Goal: Information Seeking & Learning: Understand process/instructions

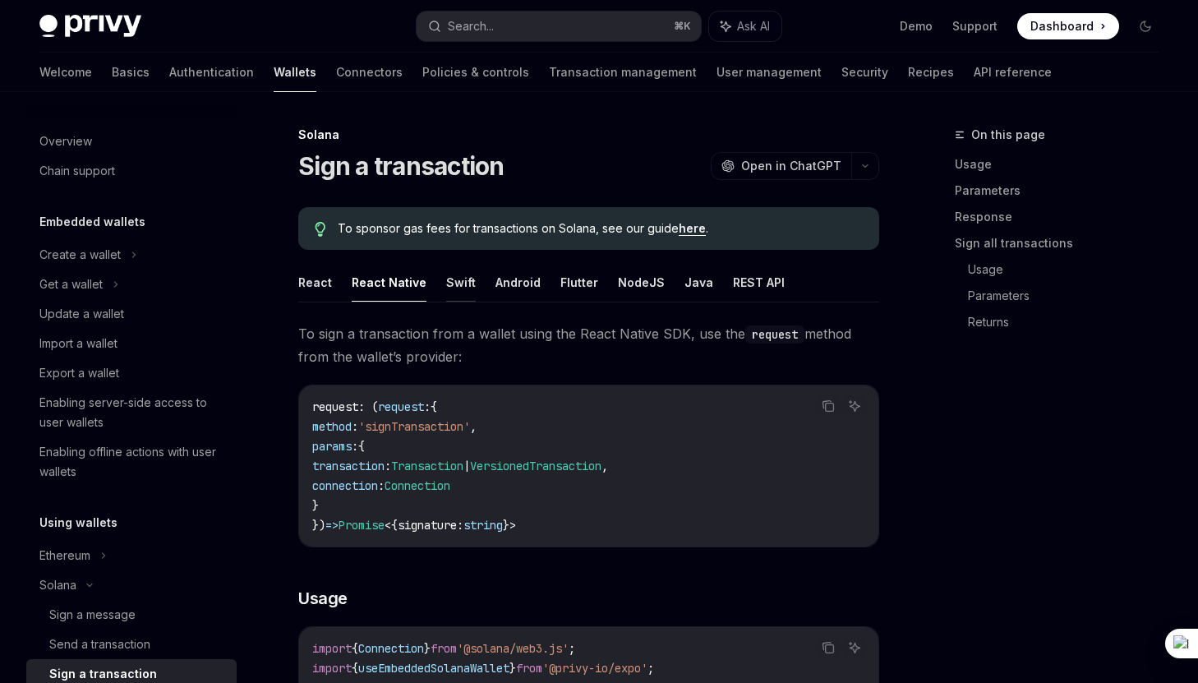
click at [450, 284] on button "Swift" at bounding box center [461, 282] width 30 height 39
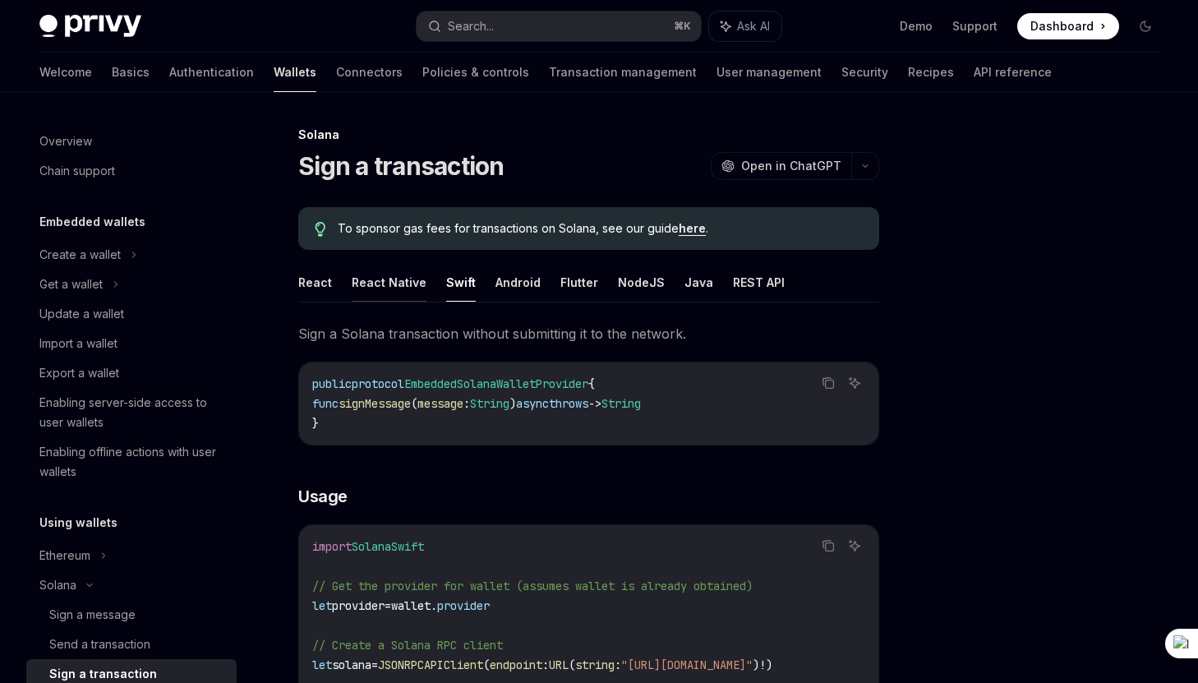
click at [389, 284] on button "React Native" at bounding box center [389, 282] width 75 height 39
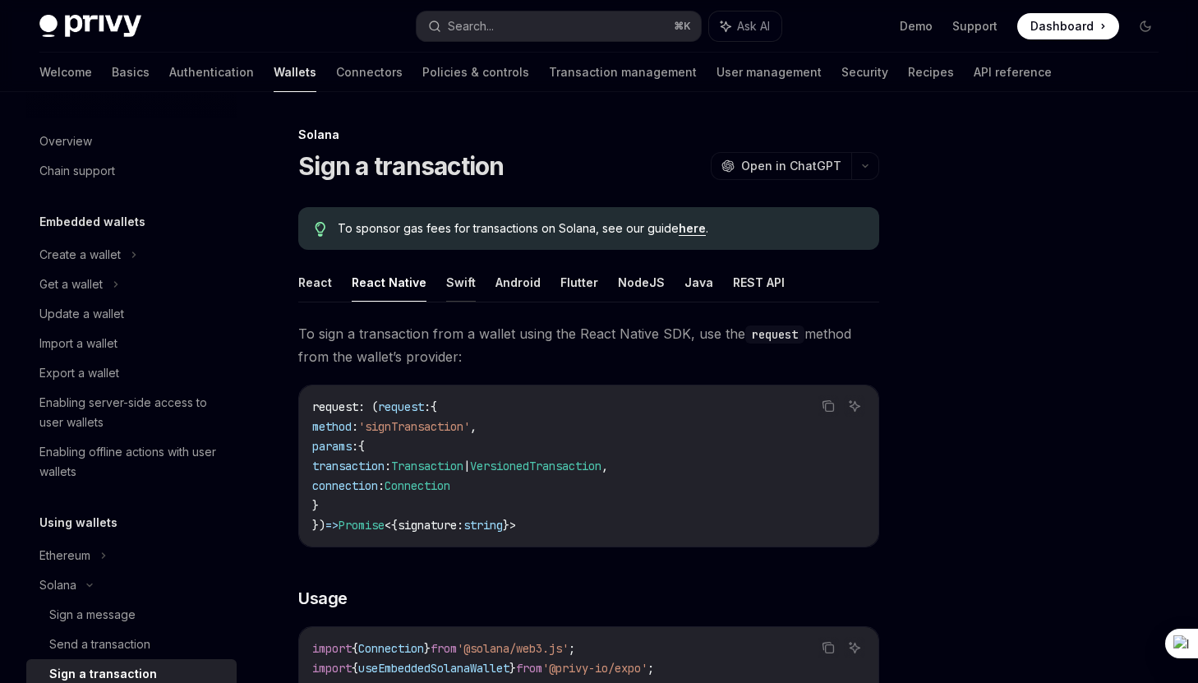
click at [449, 275] on button "Swift" at bounding box center [461, 282] width 30 height 39
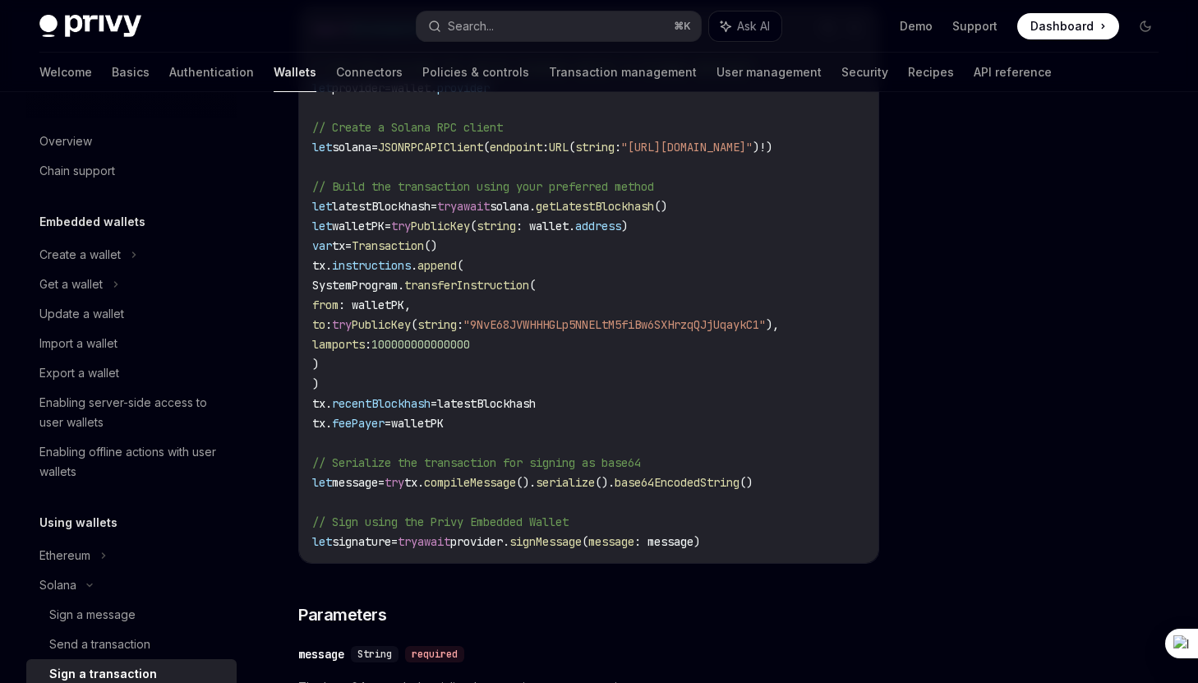
scroll to position [0, 7]
drag, startPoint x: 348, startPoint y: 542, endPoint x: 574, endPoint y: 546, distance: 225.2
click at [574, 546] on span "let signature = try await provider. signMessage ( message : message)" at bounding box center [506, 541] width 388 height 15
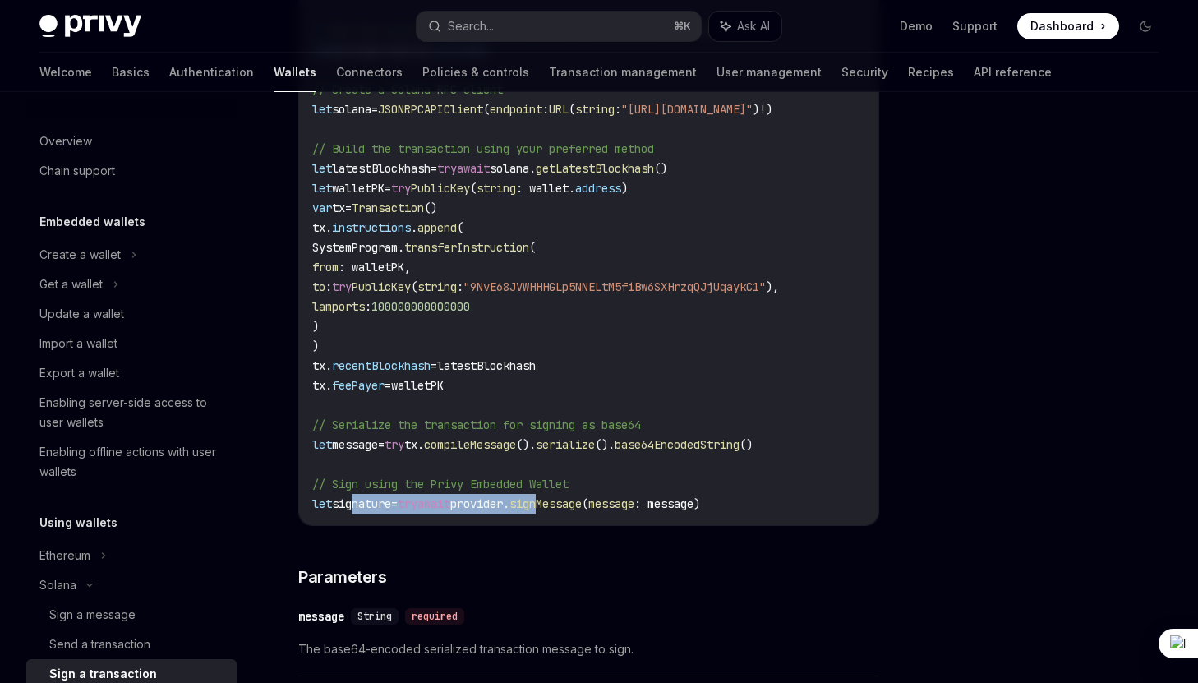
scroll to position [562, 0]
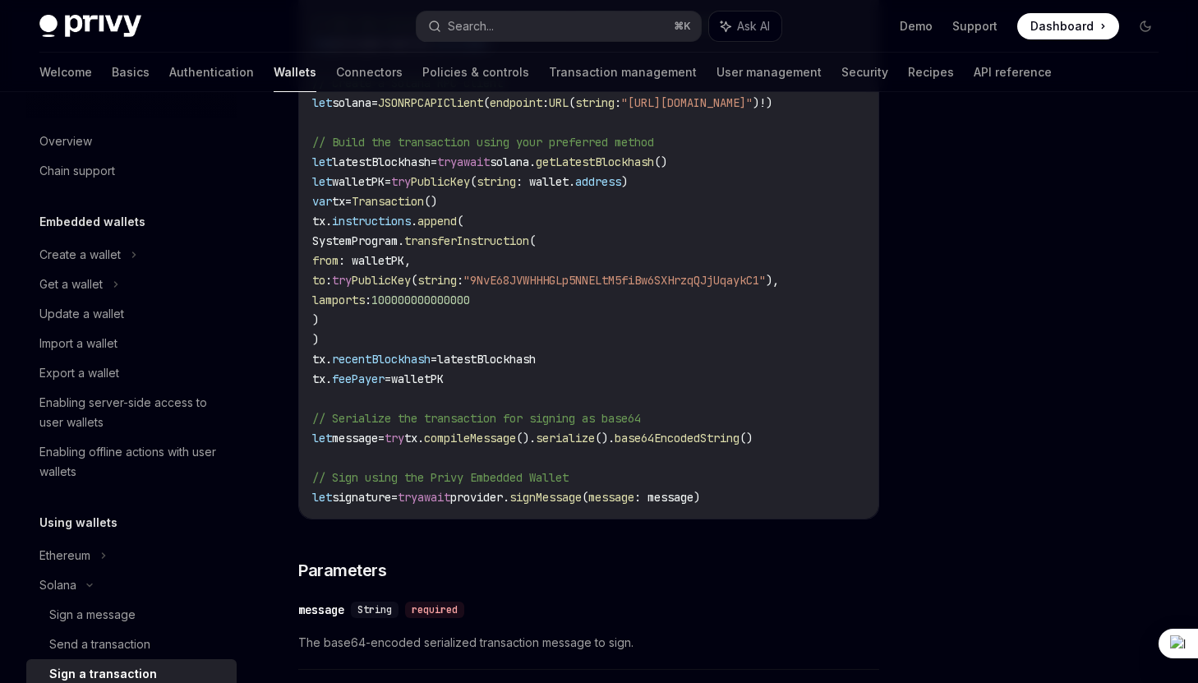
click at [562, 497] on span "signMessage" at bounding box center [545, 497] width 72 height 15
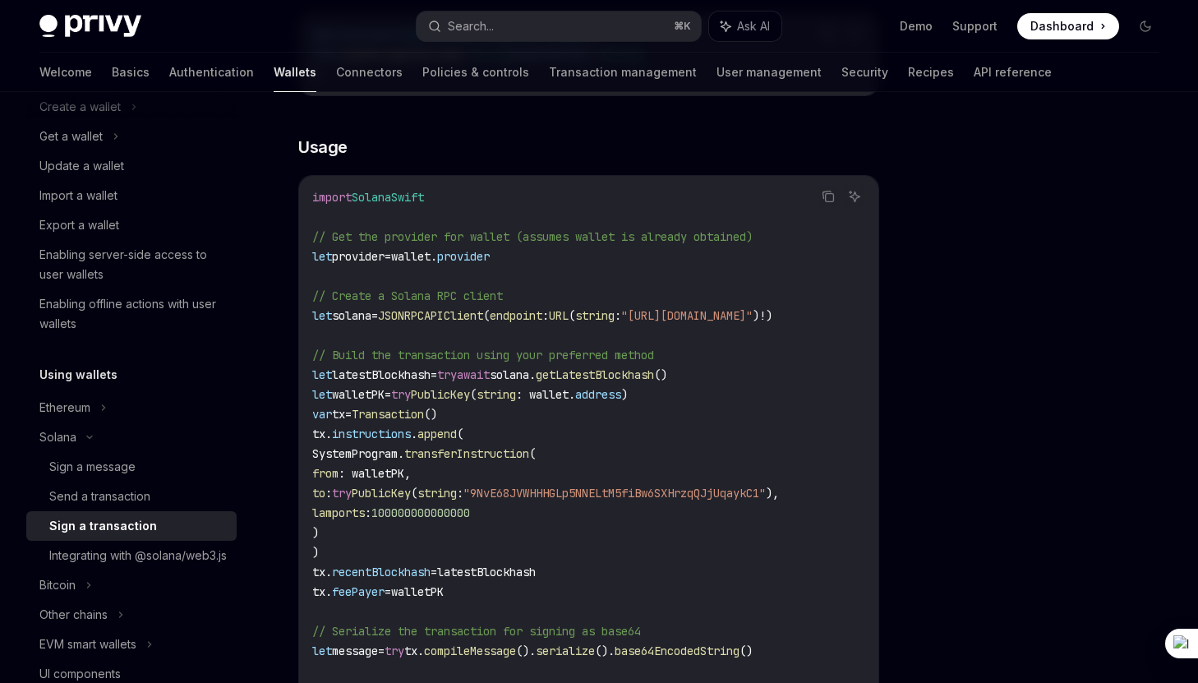
scroll to position [323, 0]
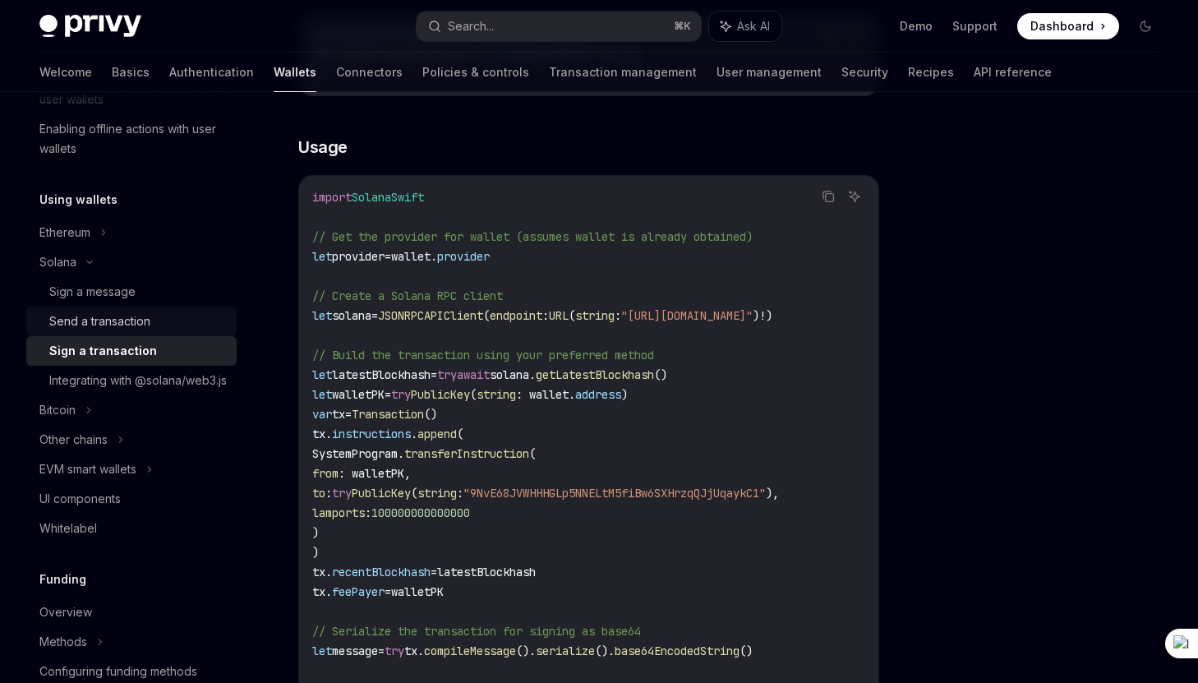
click at [128, 316] on div "Send a transaction" at bounding box center [99, 321] width 101 height 20
type textarea "*"
